Goal: Find contact information: Find contact information

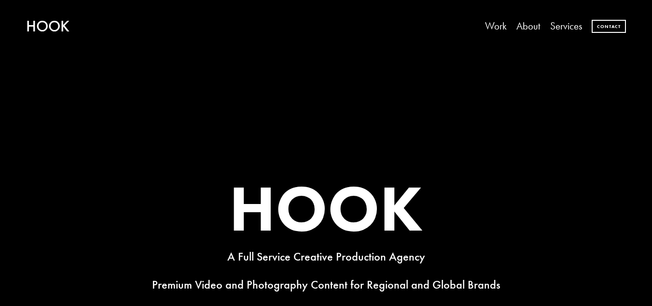
click at [534, 29] on link "About" at bounding box center [529, 26] width 24 height 20
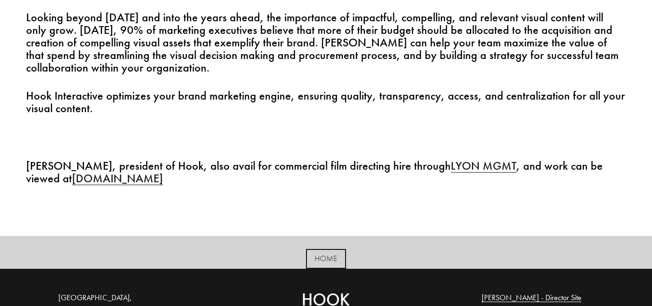
scroll to position [631, 0]
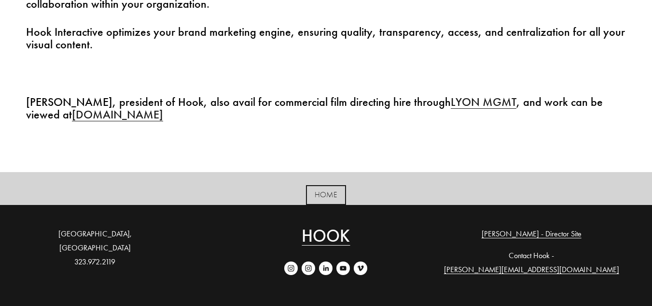
click at [328, 269] on use "LinkedIn" at bounding box center [326, 268] width 14 height 14
drag, startPoint x: 600, startPoint y: 255, endPoint x: 525, endPoint y: 255, distance: 74.4
click at [525, 255] on p "Contact Hook - [PERSON_NAME][EMAIL_ADDRESS][DOMAIN_NAME]" at bounding box center [531, 263] width 189 height 28
copy link "[PERSON_NAME][EMAIL_ADDRESS][DOMAIN_NAME]"
